Goal: Task Accomplishment & Management: Manage account settings

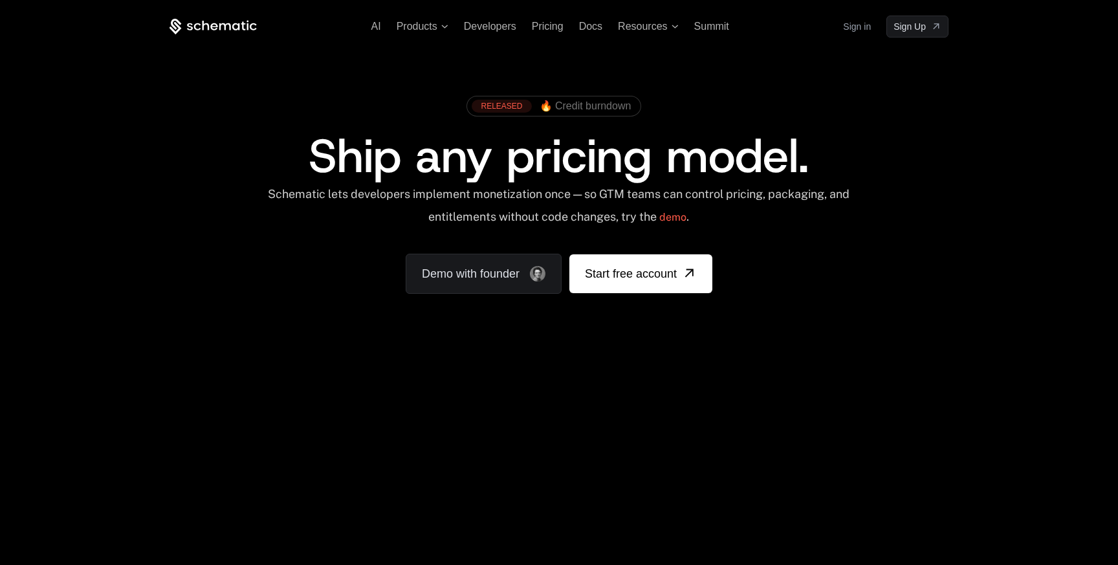
click at [854, 25] on link "Sign in" at bounding box center [857, 26] width 28 height 21
click at [853, 30] on link "Sign in" at bounding box center [857, 26] width 28 height 21
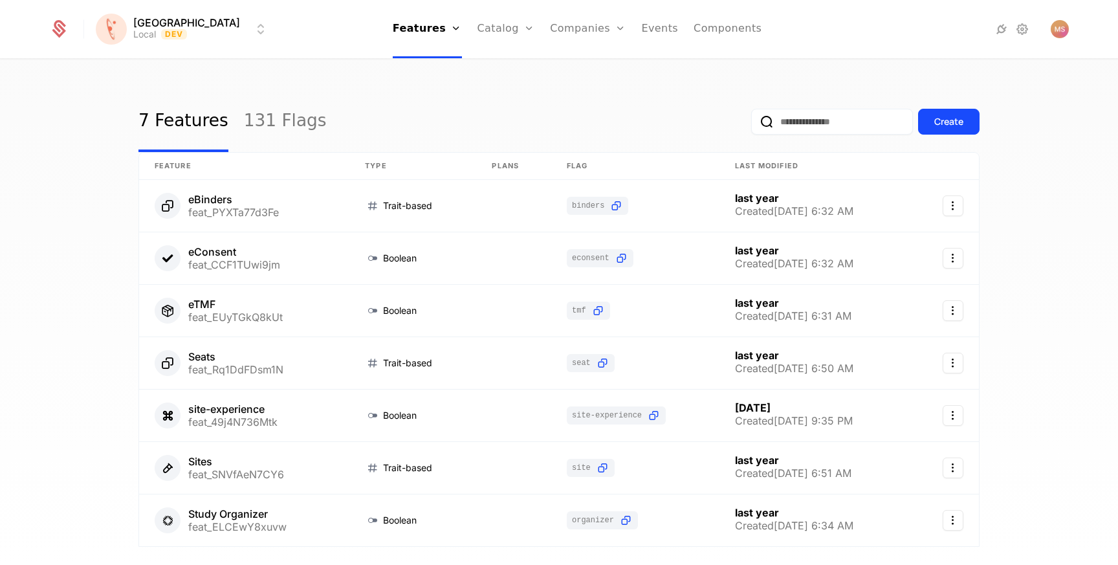
click at [288, 120] on link "131 Flags" at bounding box center [285, 121] width 83 height 61
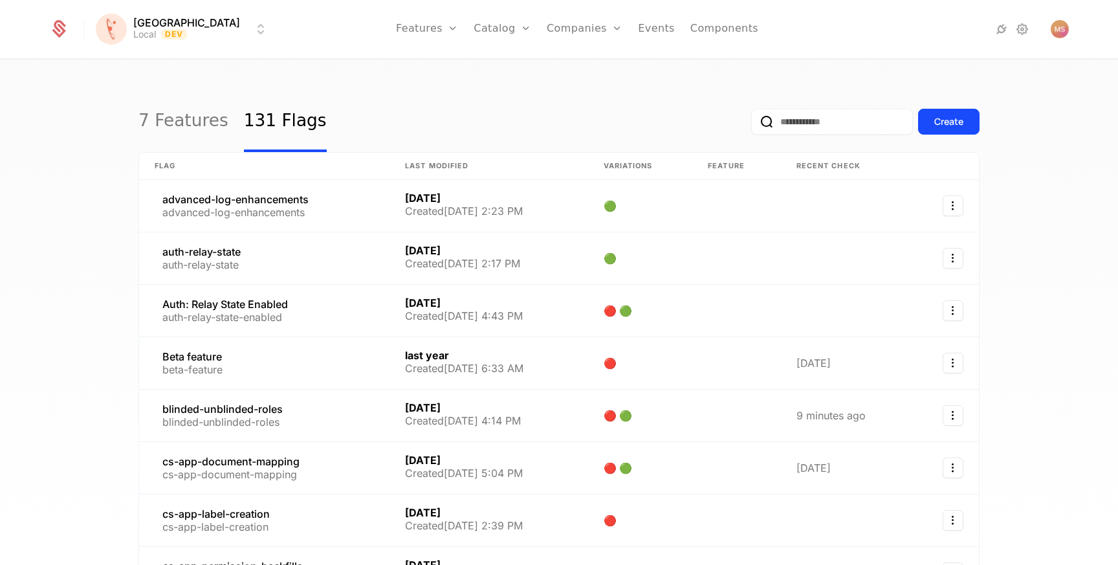
click at [809, 124] on input "email" at bounding box center [832, 122] width 162 height 26
type input "****"
click at [751, 124] on button "submit" at bounding box center [751, 124] width 0 height 0
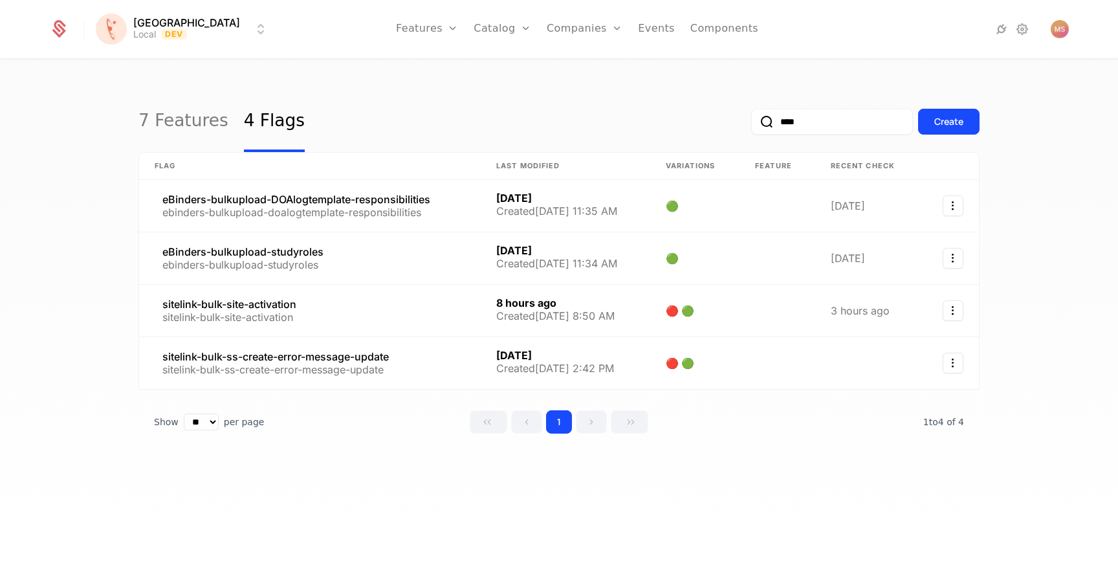
click at [184, 28] on html "Florence Local Dev Features Features Flags Catalog Plans Add Ons Credits Config…" at bounding box center [559, 282] width 1118 height 565
click at [218, 308] on html "Florence Local Dev Features Features Flags Catalog Plans Add Ons Credits Config…" at bounding box center [559, 282] width 1118 height 565
click at [240, 307] on link at bounding box center [310, 311] width 342 height 52
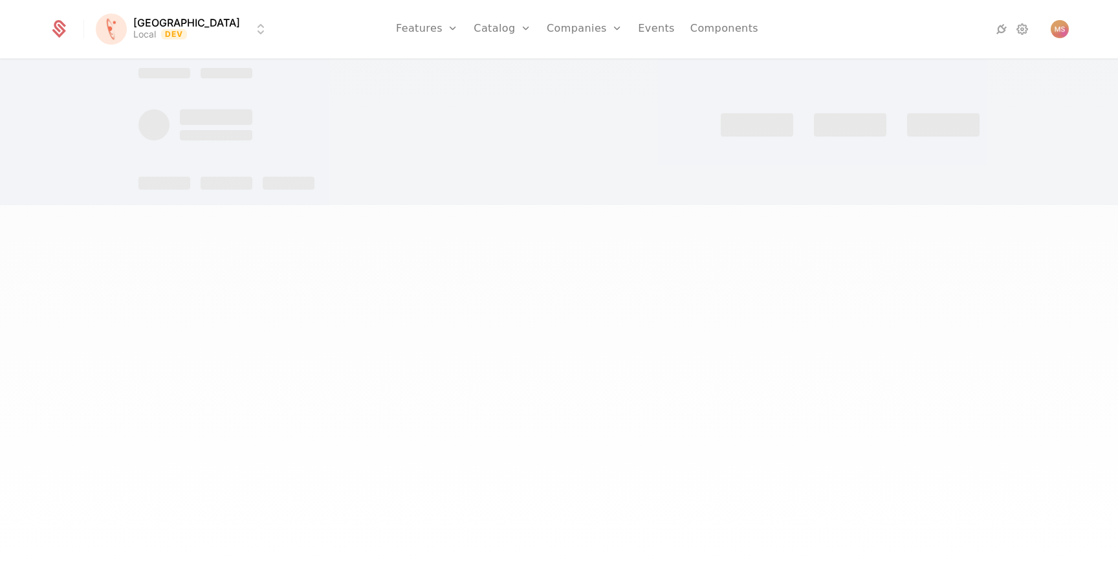
click at [164, 32] on html "Florence Local Dev Features Features Flags Catalog Plans Add Ons Credits Config…" at bounding box center [559, 282] width 1118 height 565
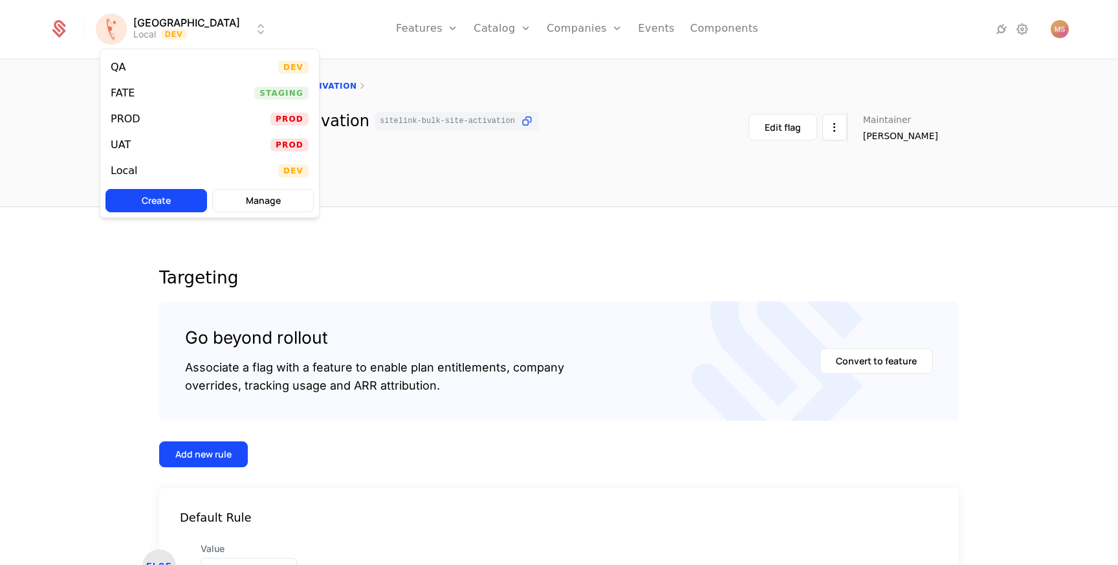
click at [157, 67] on div "QA Dev" at bounding box center [209, 67] width 219 height 26
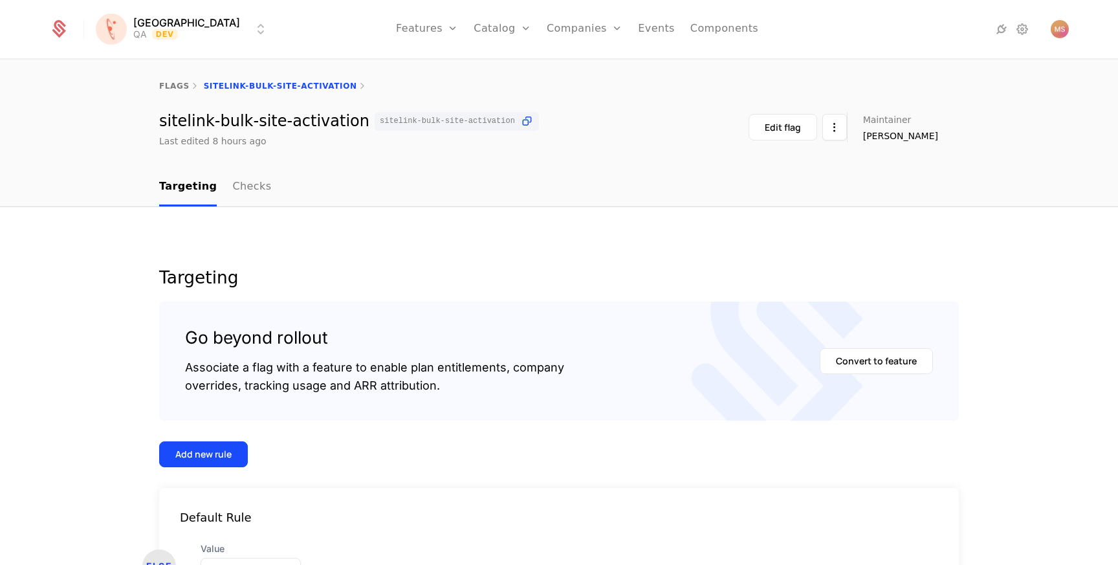
scroll to position [104, 0]
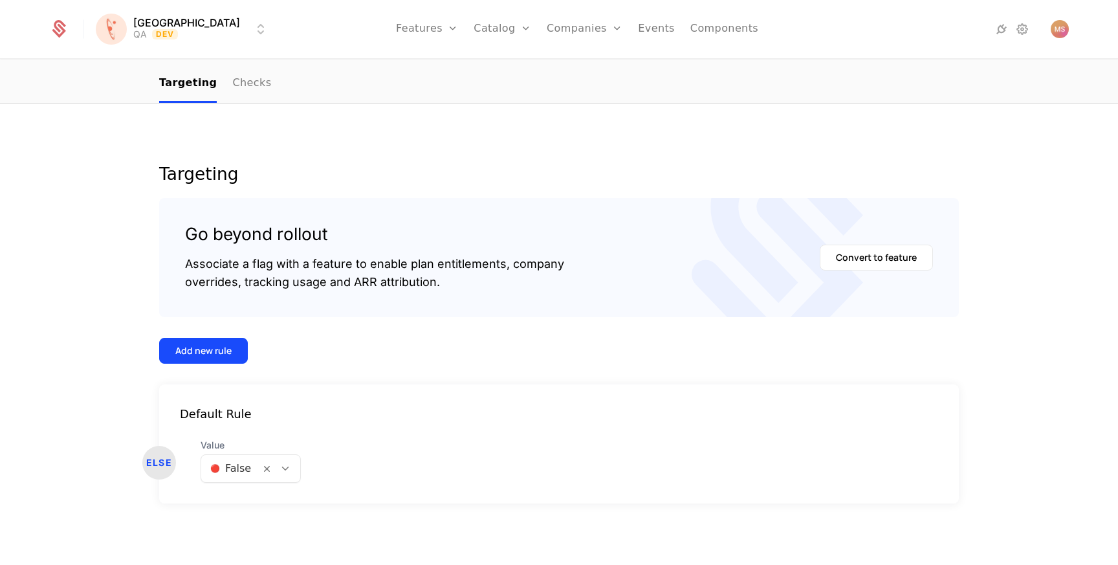
click at [238, 459] on div "🔴 False" at bounding box center [230, 468] width 59 height 23
click at [237, 492] on div "🟢 True" at bounding box center [249, 501] width 96 height 23
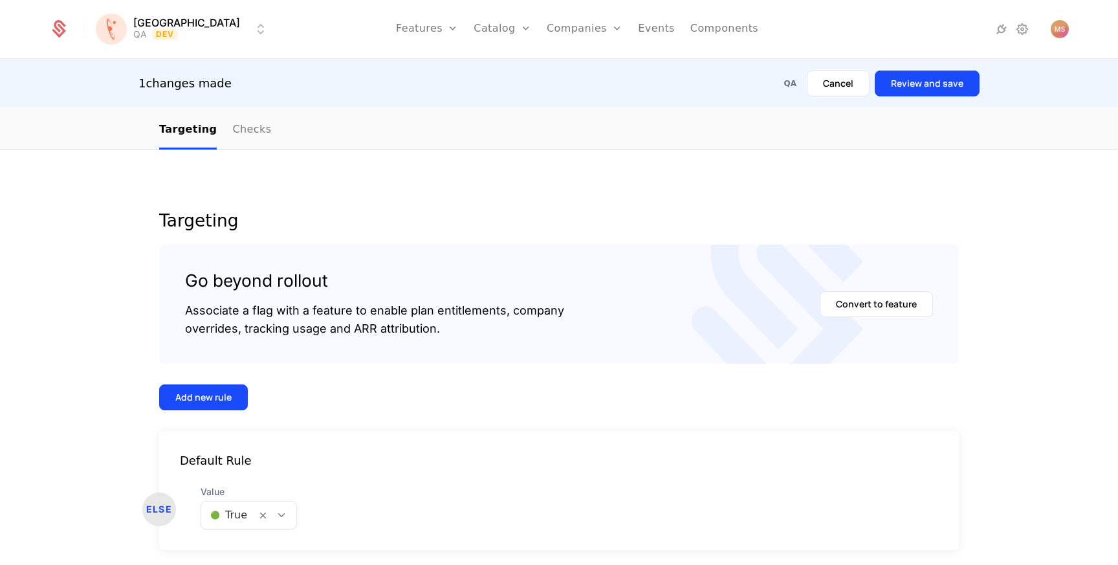
click at [951, 93] on button "Review and save" at bounding box center [927, 84] width 105 height 26
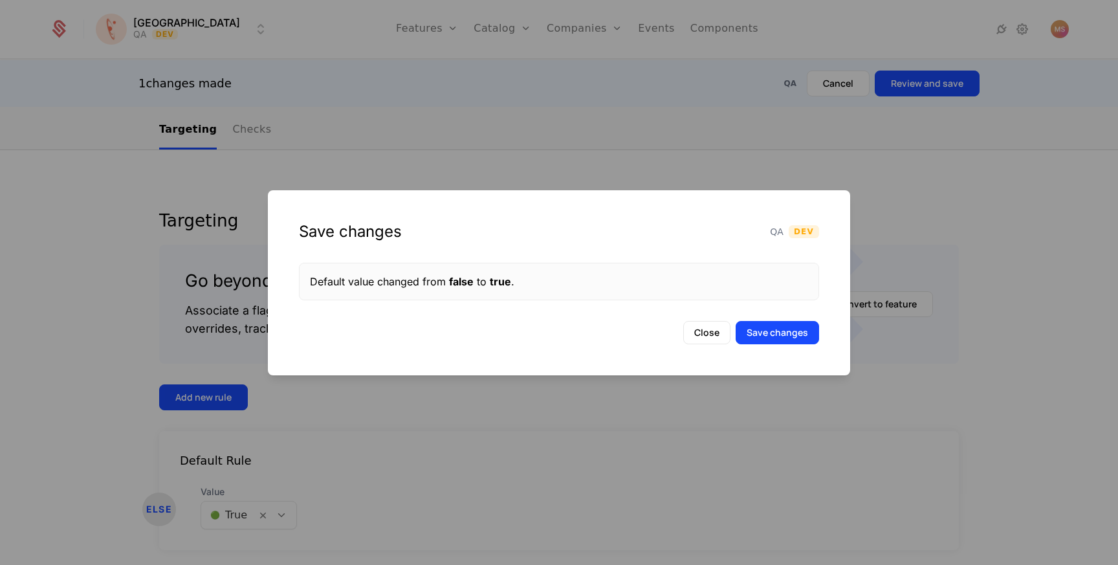
click at [770, 329] on button "Save changes" at bounding box center [777, 332] width 83 height 23
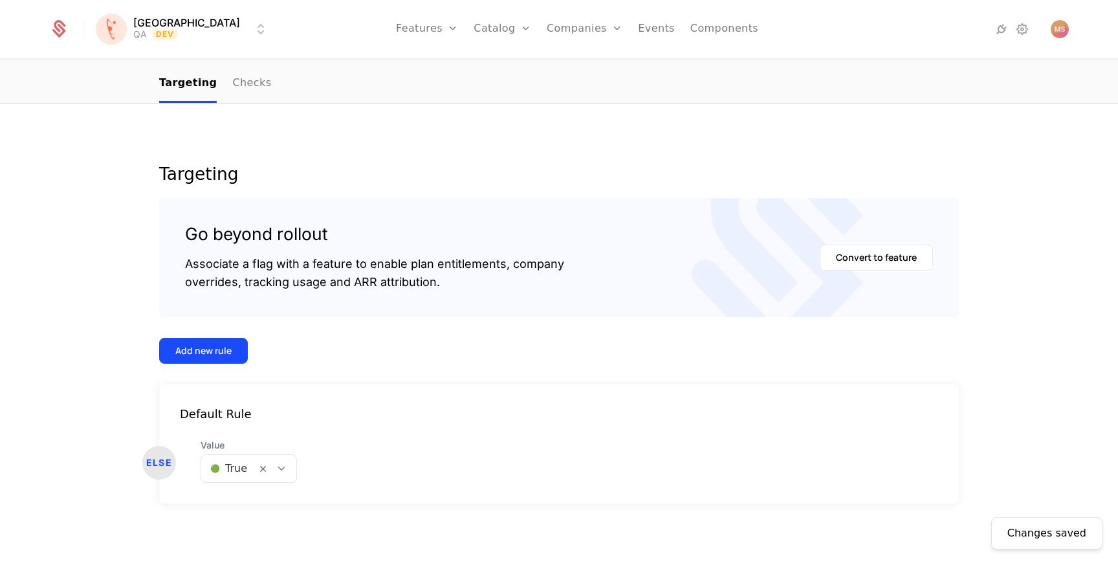
scroll to position [0, 0]
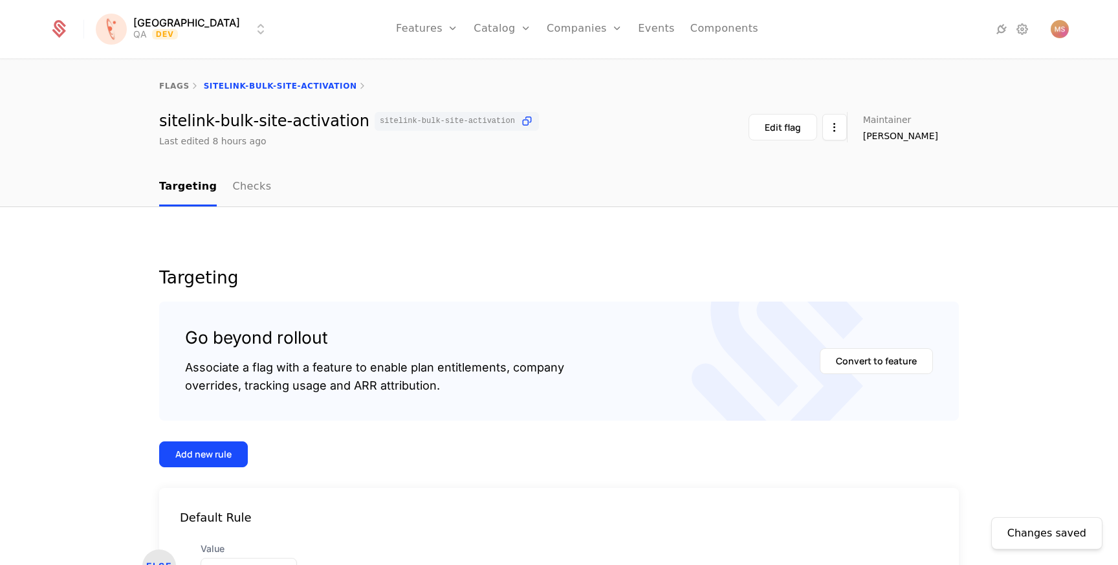
click at [520, 118] on icon at bounding box center [527, 122] width 14 height 14
